Goal: Navigation & Orientation: Go to known website

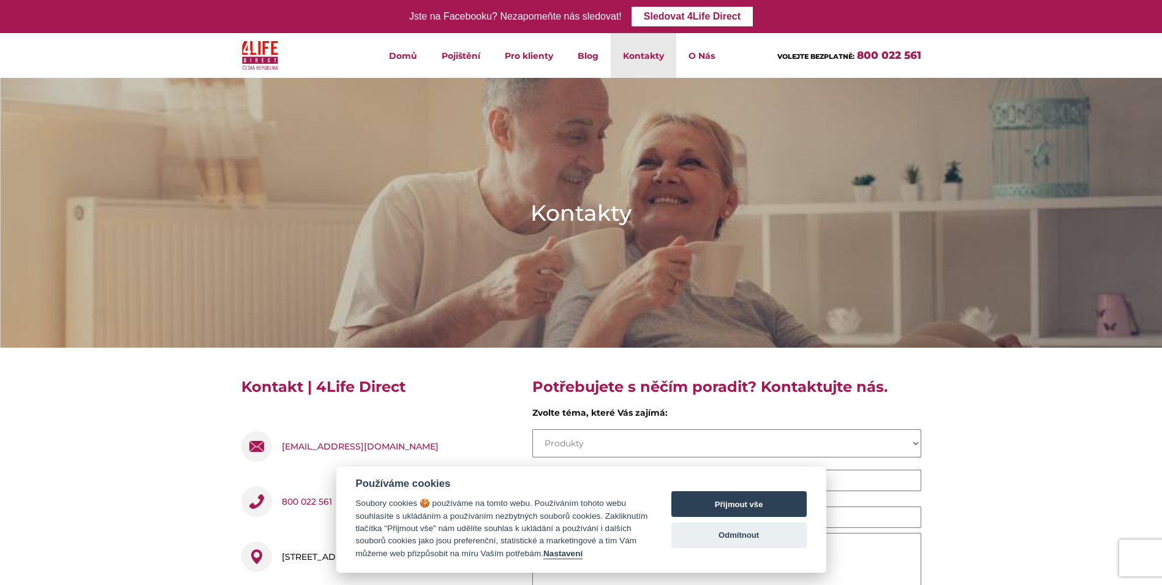
click at [762, 552] on div "Přijmout vše Odmítnout" at bounding box center [739, 519] width 135 height 80
click at [762, 538] on button "Odmítnout" at bounding box center [739, 535] width 135 height 26
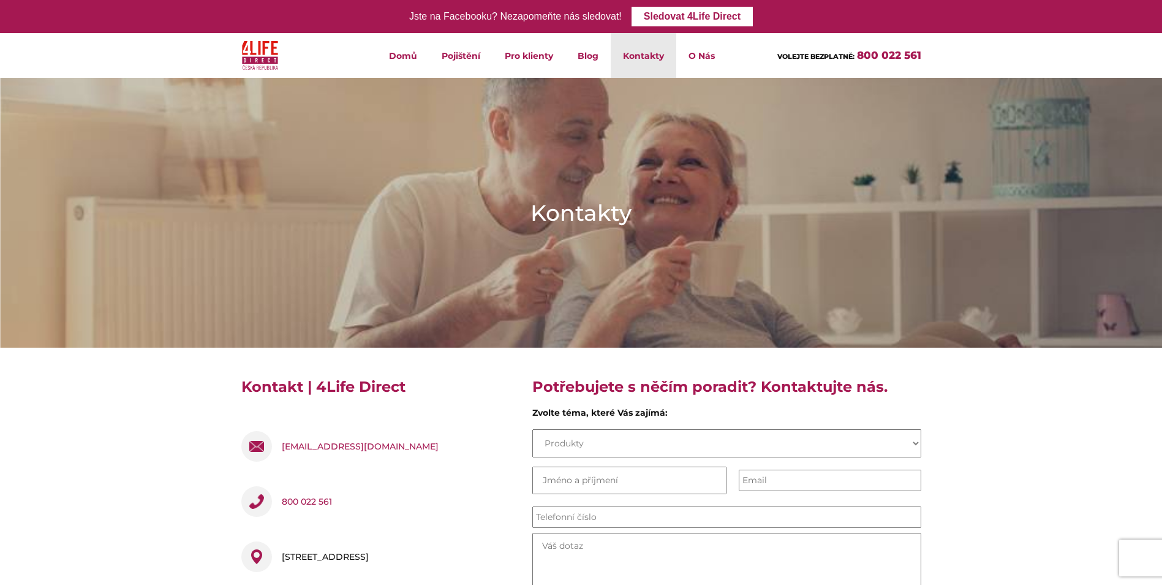
click at [644, 113] on img at bounding box center [581, 212] width 1162 height 363
click at [403, 64] on link "Domů" at bounding box center [403, 55] width 53 height 45
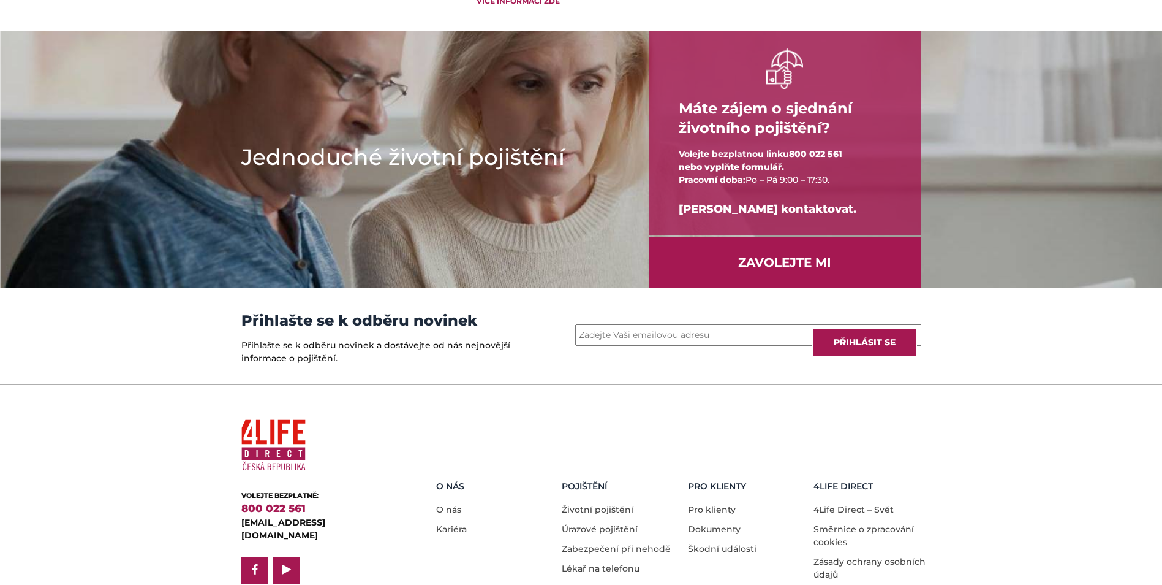
scroll to position [1532, 0]
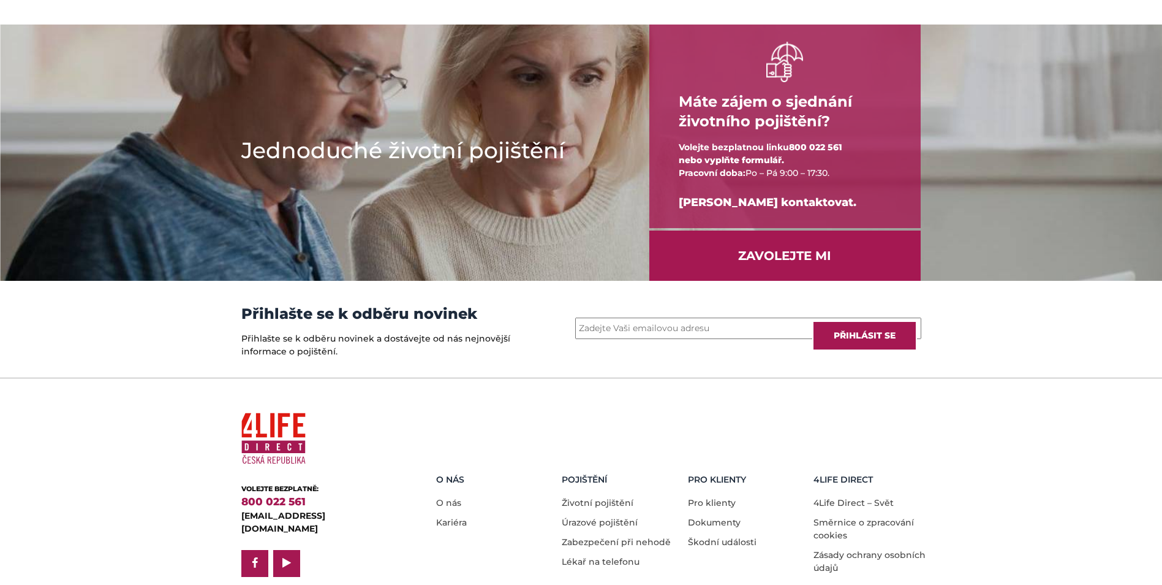
click at [604, 377] on div "Email * Přihlásit se" at bounding box center [726, 329] width 407 height 97
click at [613, 339] on input "Email *" at bounding box center [748, 327] width 346 height 21
click at [572, 369] on div "Email * Přihlásit se" at bounding box center [726, 329] width 407 height 97
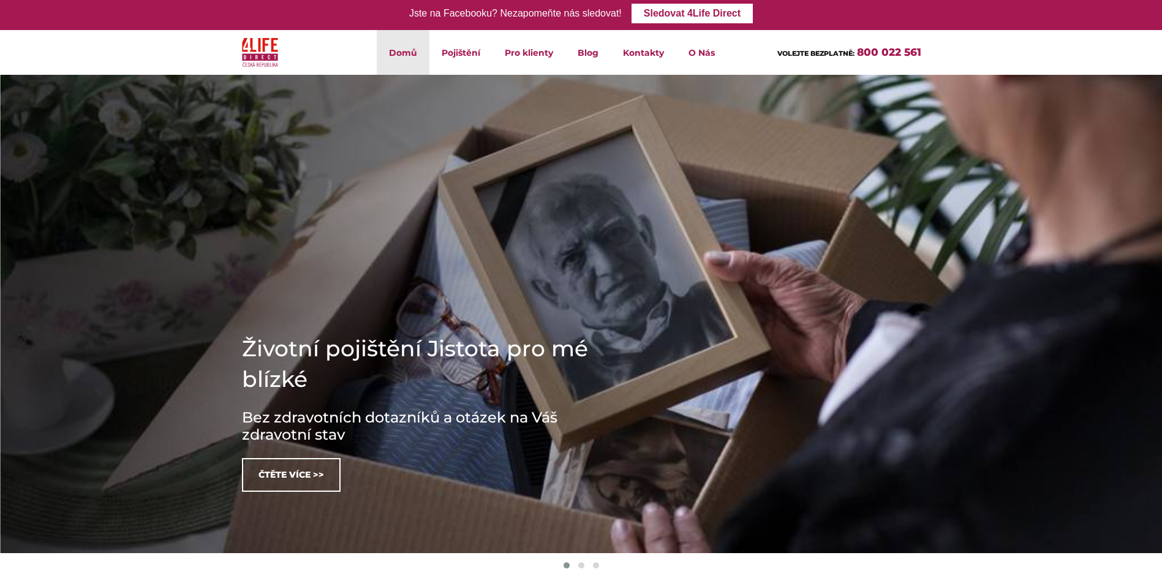
scroll to position [0, 0]
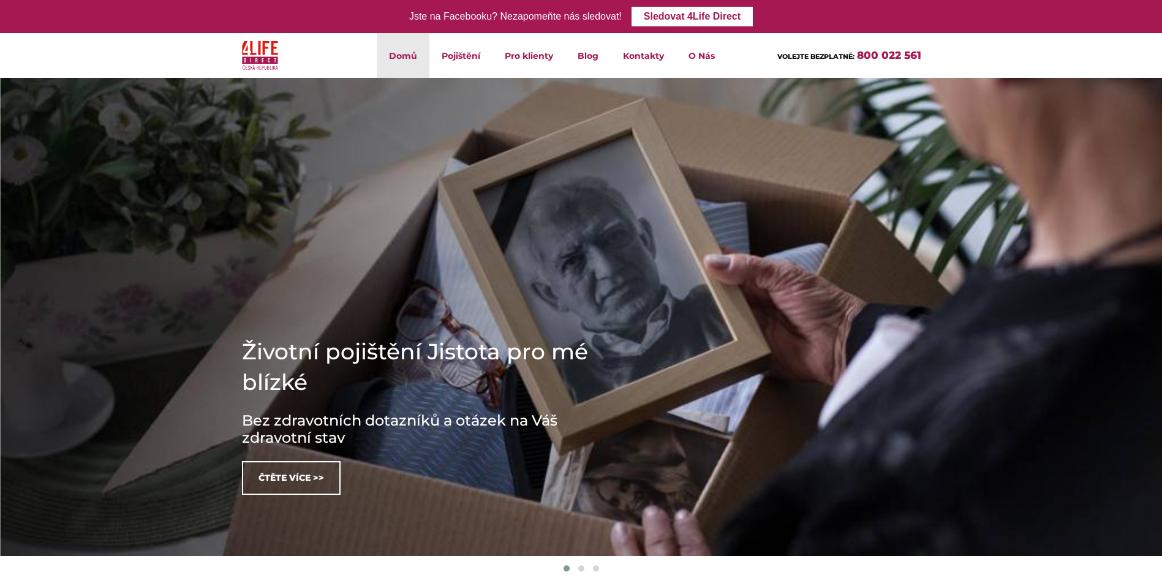
click at [1037, 66] on header "Domů Pojištění Životní pojištění Úrazové pojištění Zabezpečení při nehodě Lékař…" at bounding box center [581, 55] width 1162 height 45
click at [683, 21] on link "Sledovat 4Life Direct" at bounding box center [692, 17] width 121 height 20
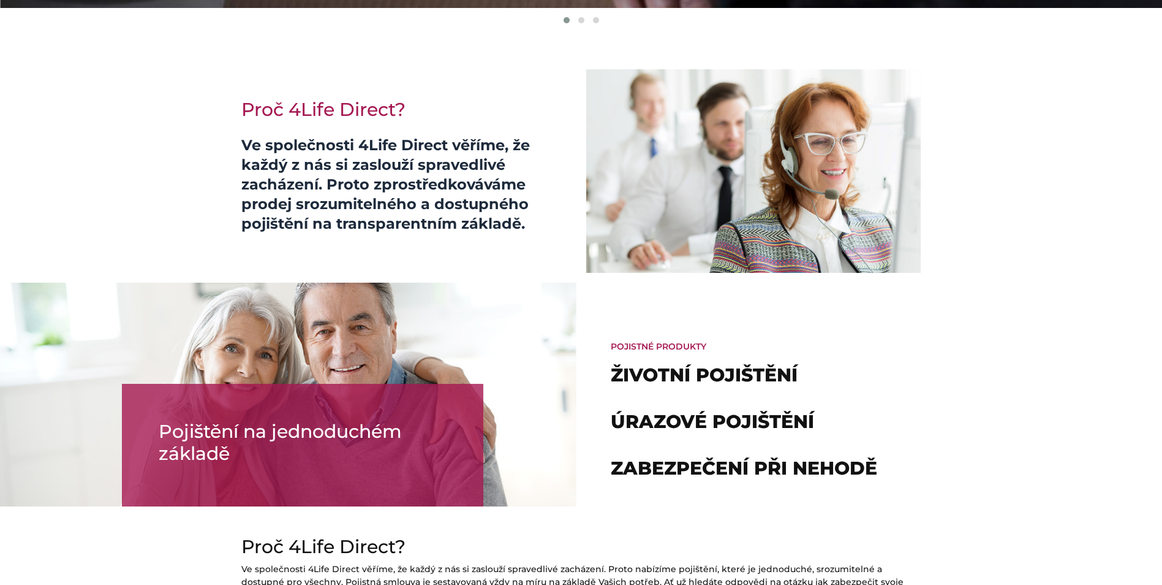
scroll to position [540, 0]
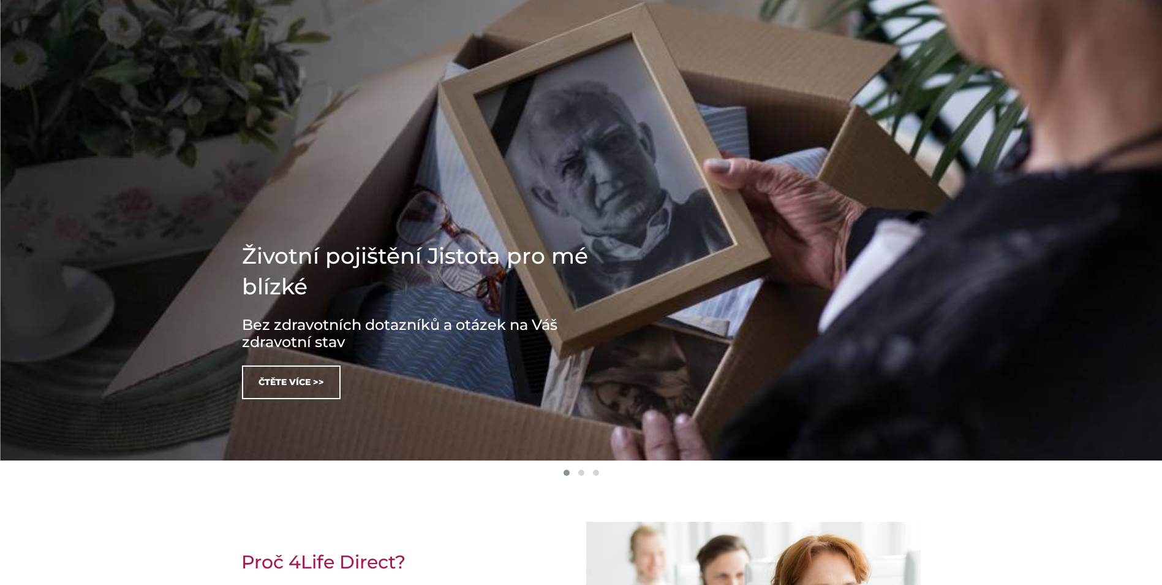
scroll to position [123, 0]
